Goal: Task Accomplishment & Management: Use online tool/utility

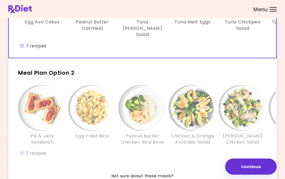
scroll to position [105, 0]
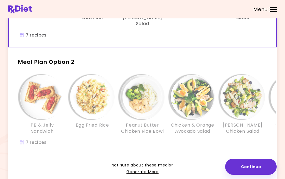
click at [256, 175] on button "Continue" at bounding box center [250, 166] width 51 height 16
click at [144, 168] on link "Generate More" at bounding box center [142, 171] width 32 height 7
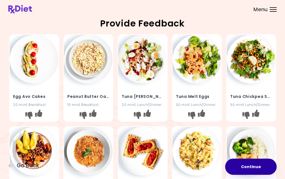
click at [253, 167] on button "Continue" at bounding box center [250, 166] width 51 height 16
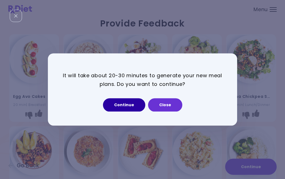
click at [132, 112] on button "Continue" at bounding box center [124, 104] width 42 height 13
select select "*"
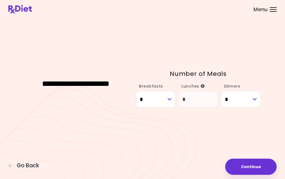
click at [251, 171] on button "Continue" at bounding box center [250, 166] width 51 height 16
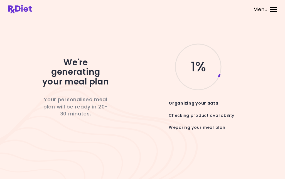
scroll to position [24, 0]
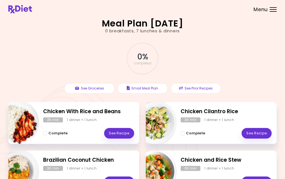
scroll to position [35, 0]
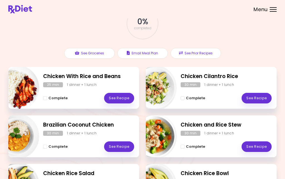
click at [269, 1] on header at bounding box center [142, 9] width 285 height 18
